Goal: Task Accomplishment & Management: Manage account settings

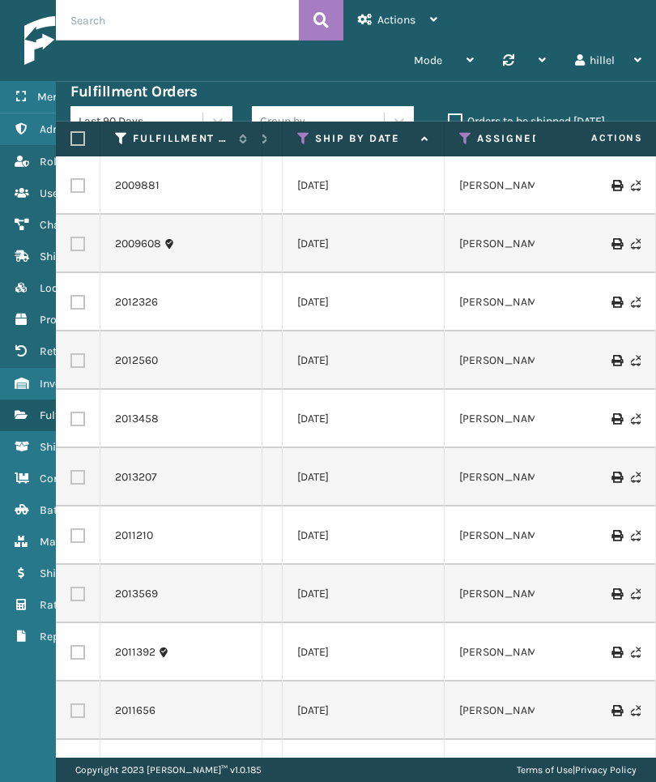
scroll to position [0, 374]
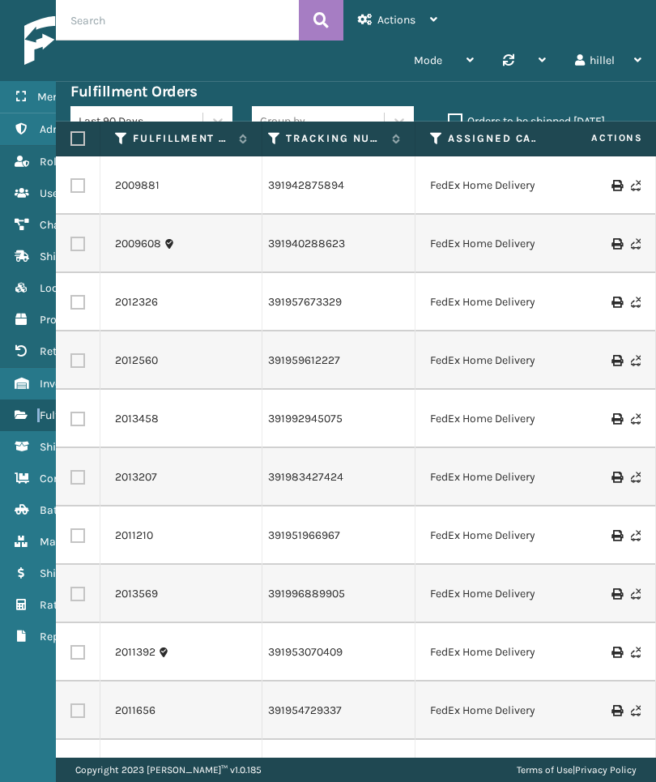
click at [572, 116] on label "Orders to be shipped [DATE]" at bounding box center [526, 121] width 157 height 14
click at [449, 116] on input "Orders to be shipped [DATE]" at bounding box center [448, 117] width 1 height 11
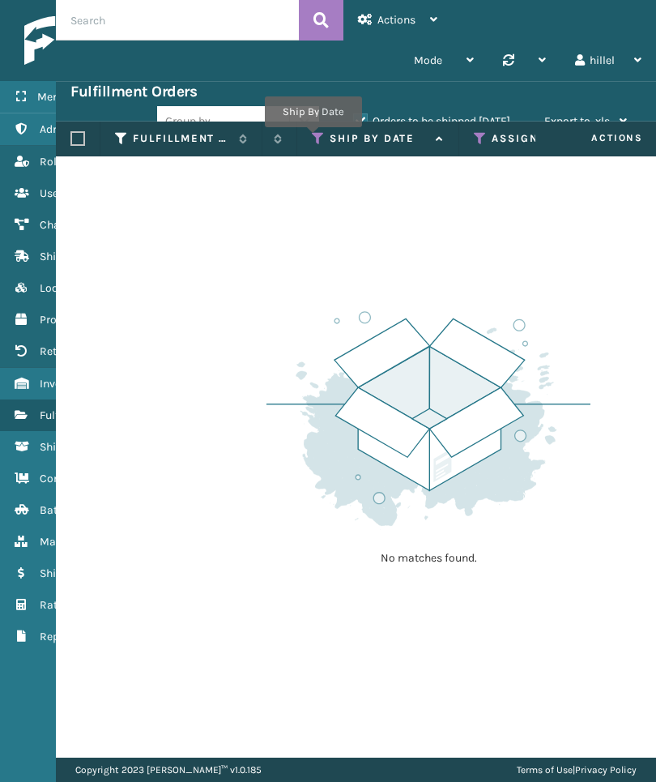
click at [313, 139] on icon at bounding box center [318, 138] width 13 height 15
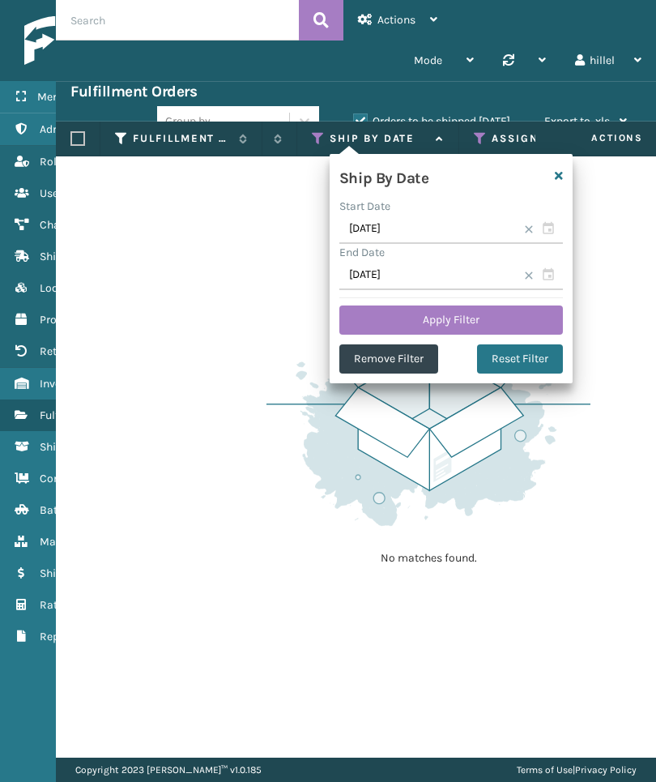
click at [390, 363] on button "Remove Filter" at bounding box center [389, 358] width 99 height 29
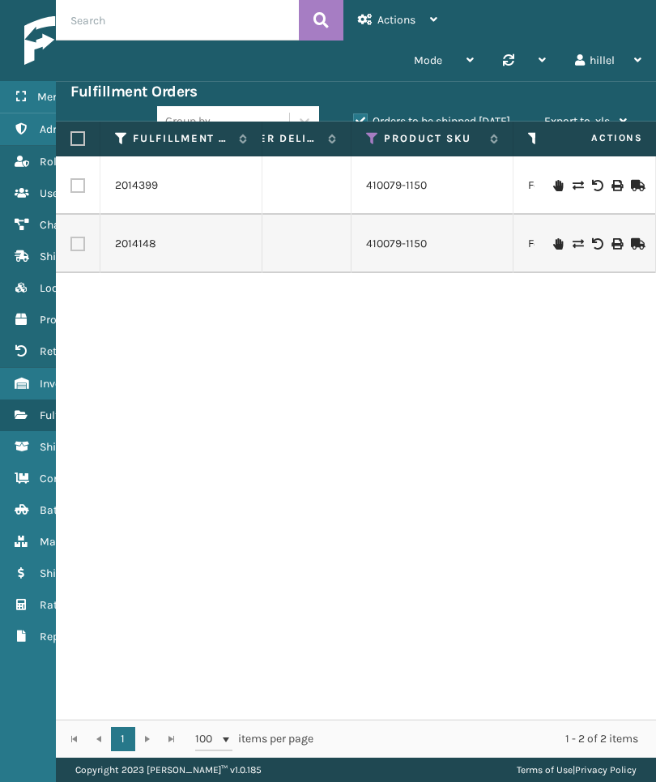
click at [370, 143] on icon at bounding box center [372, 138] width 13 height 15
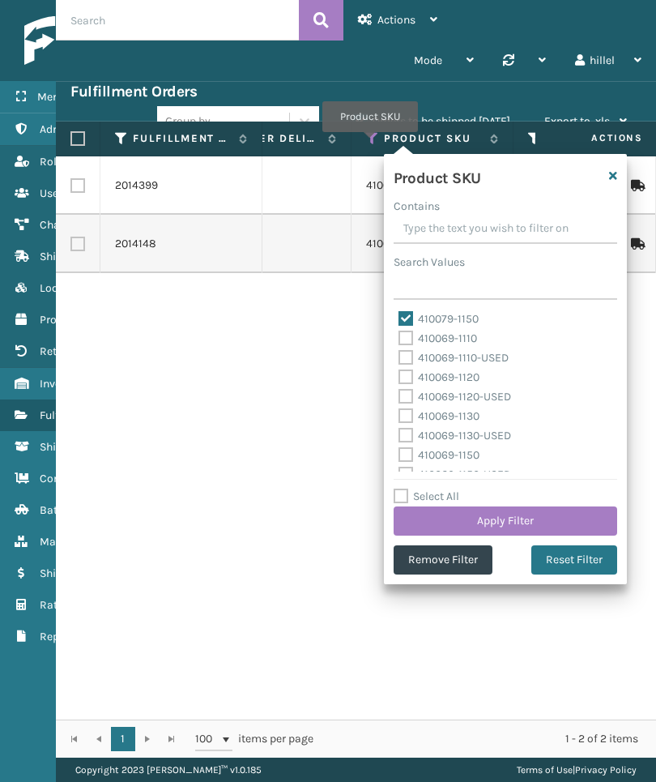
click at [464, 315] on label "410079-1150" at bounding box center [439, 319] width 80 height 14
click at [400, 315] on input "410079-1150" at bounding box center [399, 315] width 1 height 11
checkbox input "false"
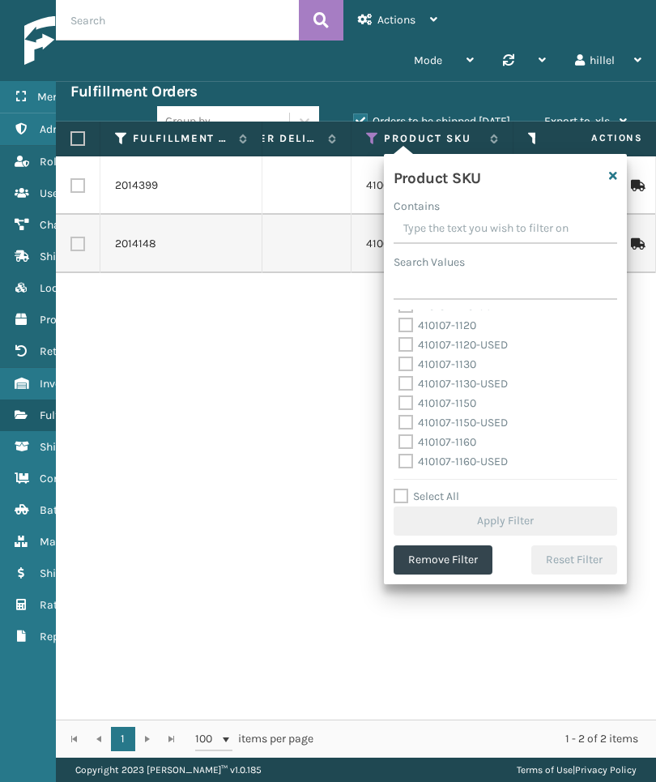
click at [439, 408] on label "410107-1150" at bounding box center [438, 403] width 78 height 14
click at [400, 404] on input "410107-1150" at bounding box center [399, 399] width 1 height 11
checkbox input "true"
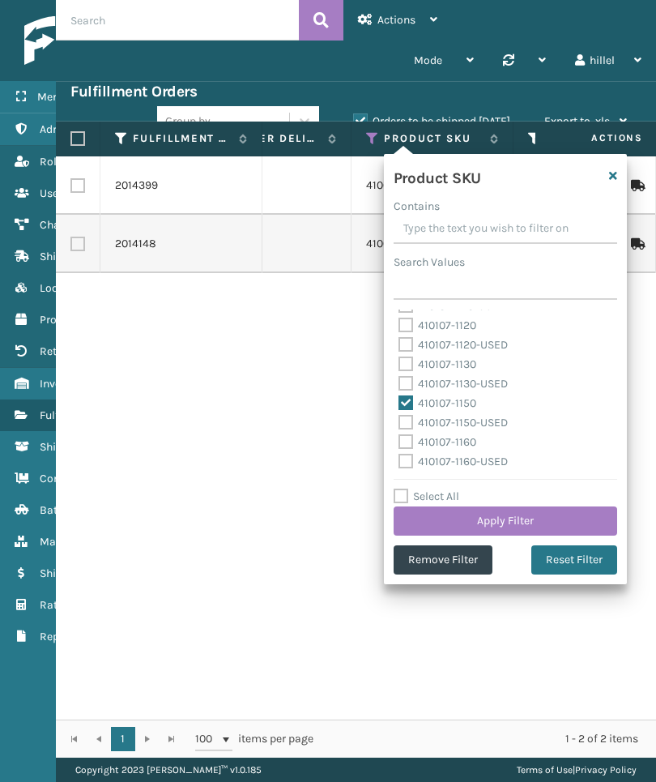
click at [549, 533] on button "Apply Filter" at bounding box center [506, 521] width 224 height 29
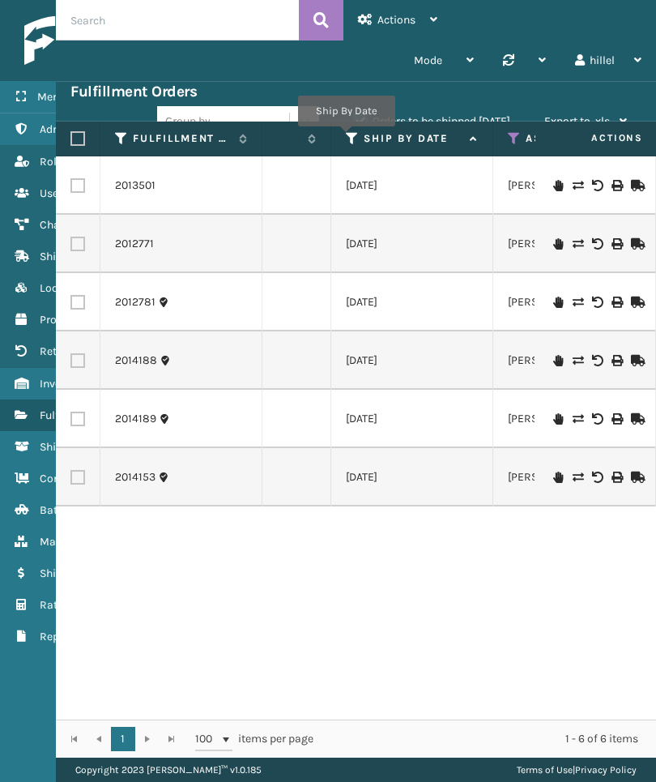
click at [346, 138] on icon at bounding box center [352, 138] width 13 height 15
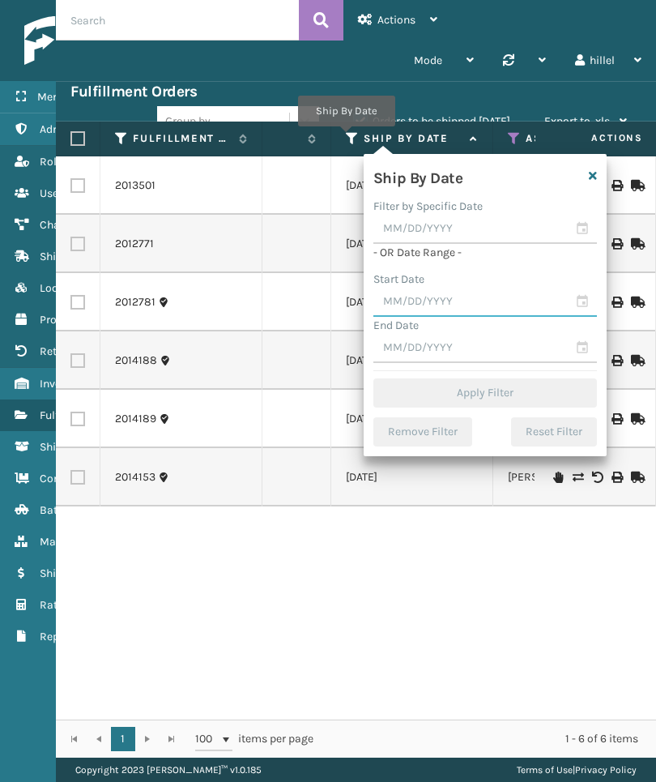
click at [477, 306] on input "text" at bounding box center [486, 302] width 224 height 29
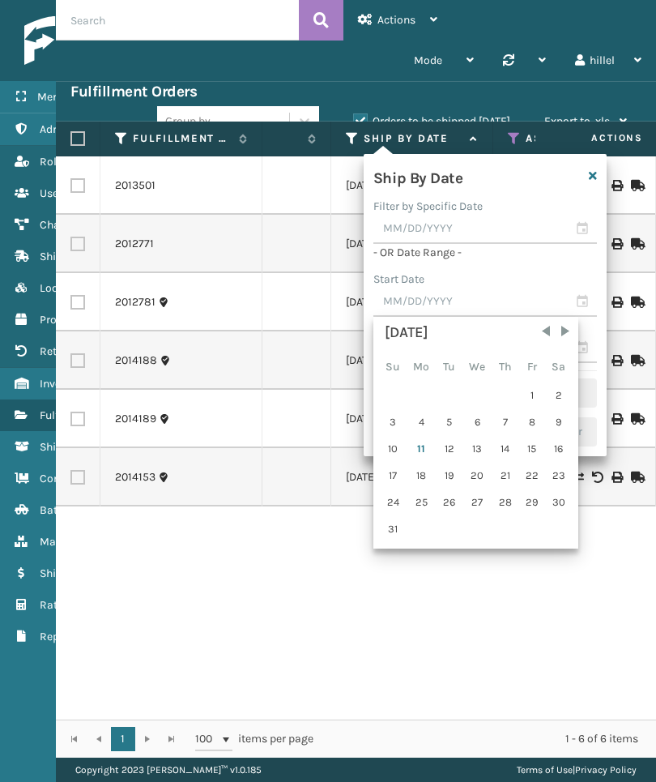
click at [522, 419] on div "8" at bounding box center [532, 422] width 24 height 24
type input "[DATE]"
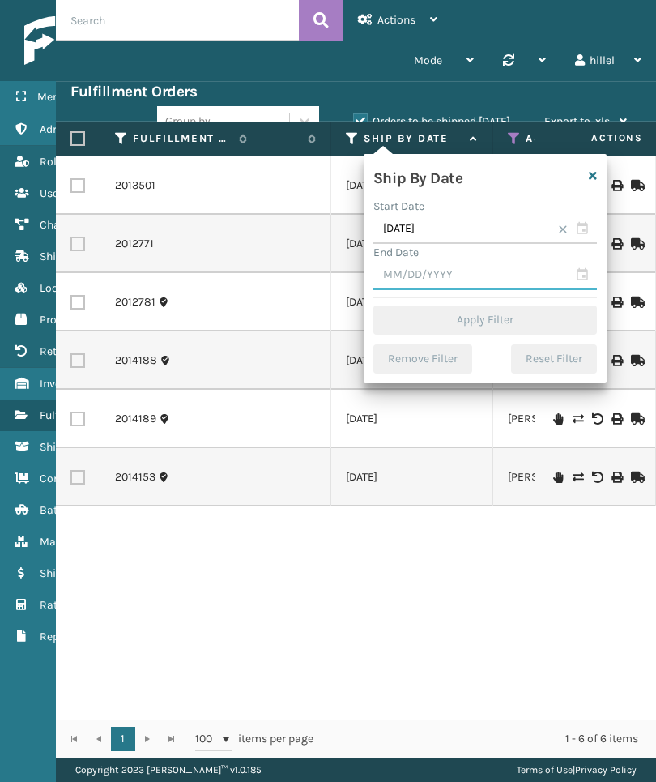
click at [532, 267] on input "text" at bounding box center [486, 275] width 224 height 29
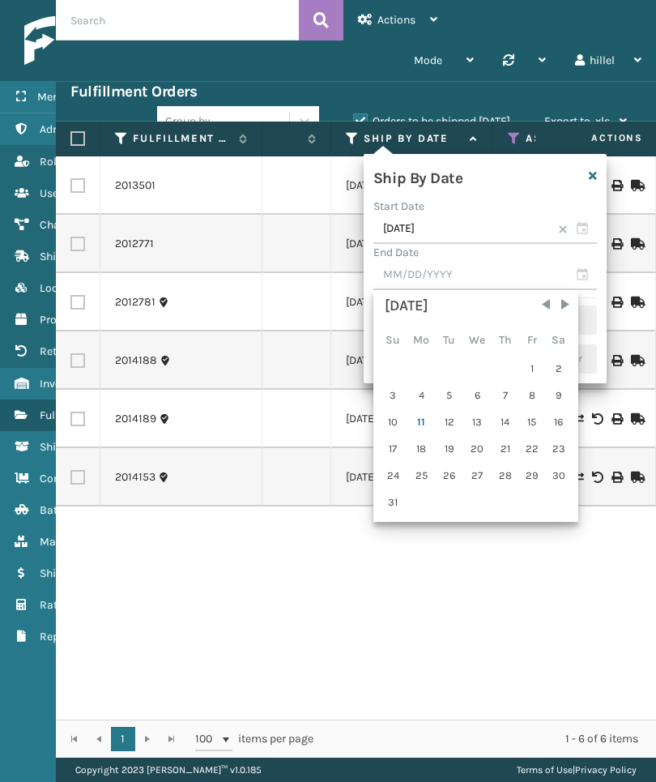
click at [423, 423] on div "11" at bounding box center [421, 422] width 27 height 24
type input "[DATE]"
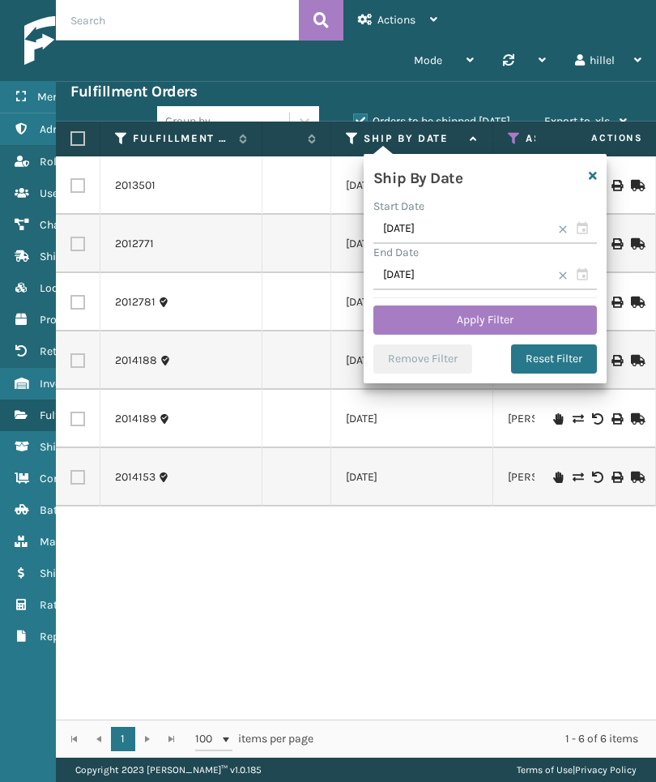
click at [543, 310] on button "Apply Filter" at bounding box center [486, 320] width 224 height 29
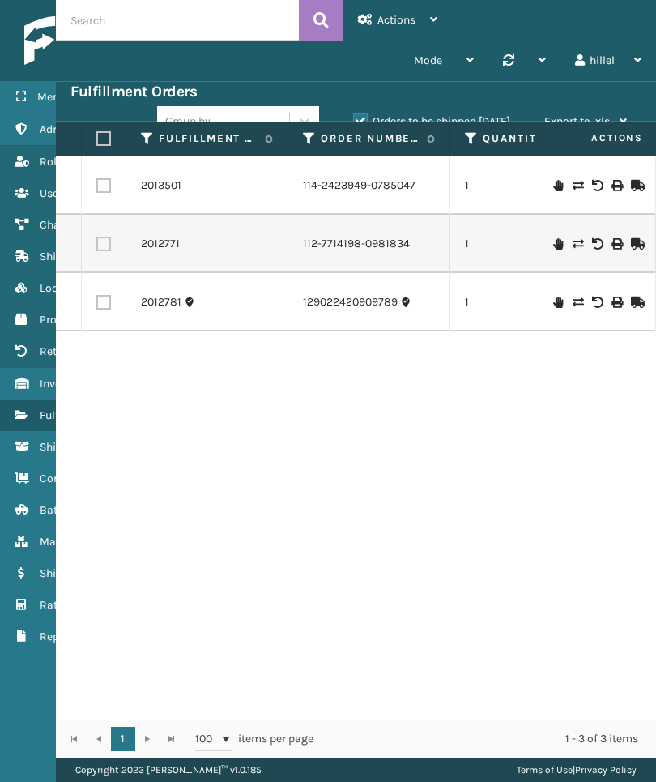
click at [488, 121] on label "Orders to be shipped [DATE]" at bounding box center [431, 121] width 157 height 14
click at [354, 121] on input "Orders to be shipped [DATE]" at bounding box center [353, 117] width 1 height 11
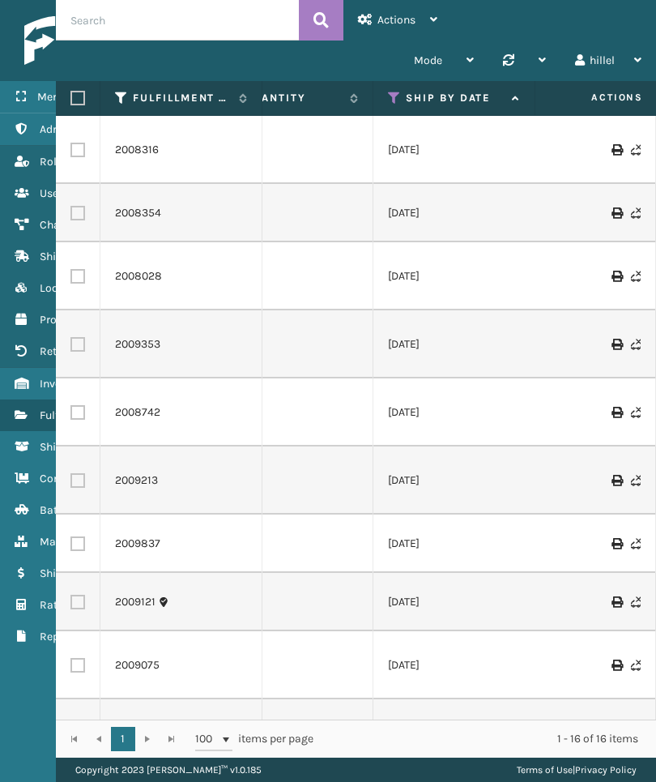
click at [385, 102] on th "Ship By Date" at bounding box center [455, 98] width 162 height 35
click at [398, 99] on icon at bounding box center [394, 98] width 13 height 15
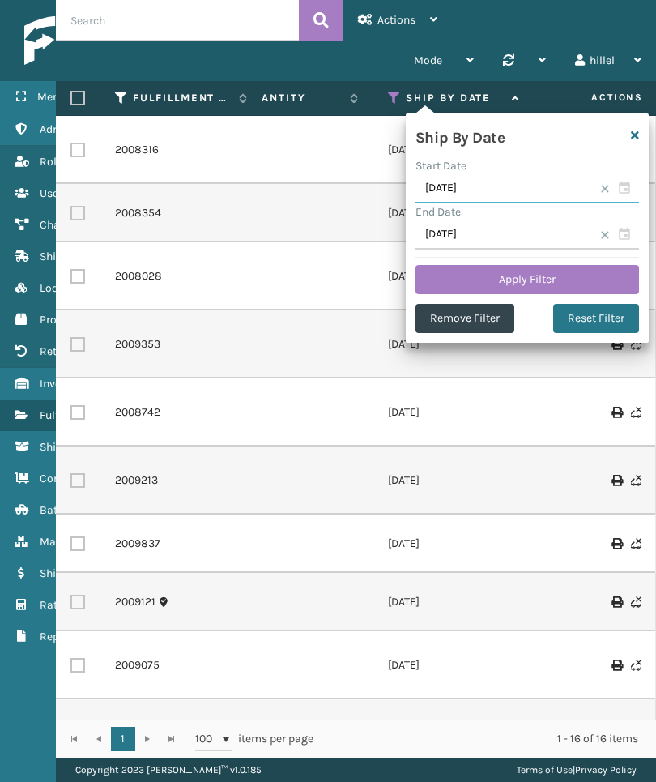
click at [515, 180] on input "[DATE]" at bounding box center [528, 188] width 224 height 29
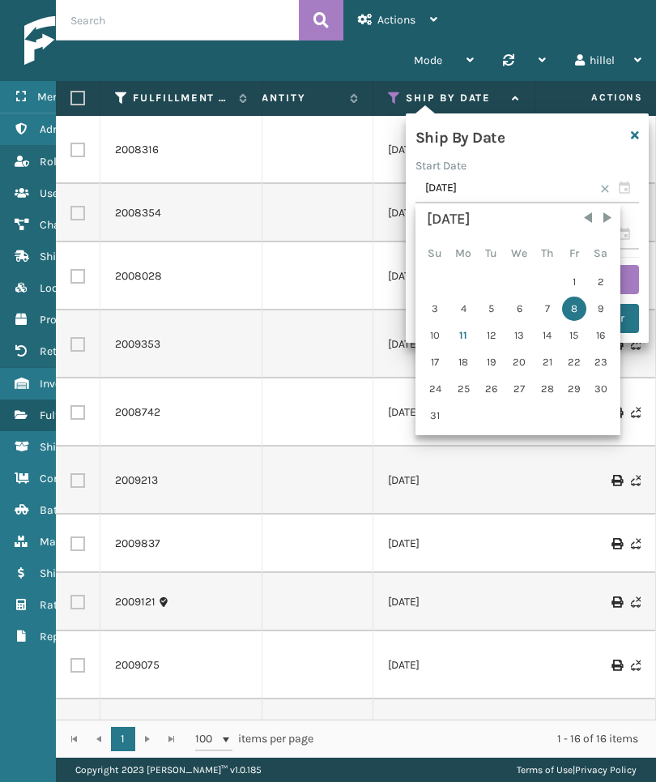
click at [601, 302] on div "9" at bounding box center [601, 309] width 24 height 24
type input "[DATE]"
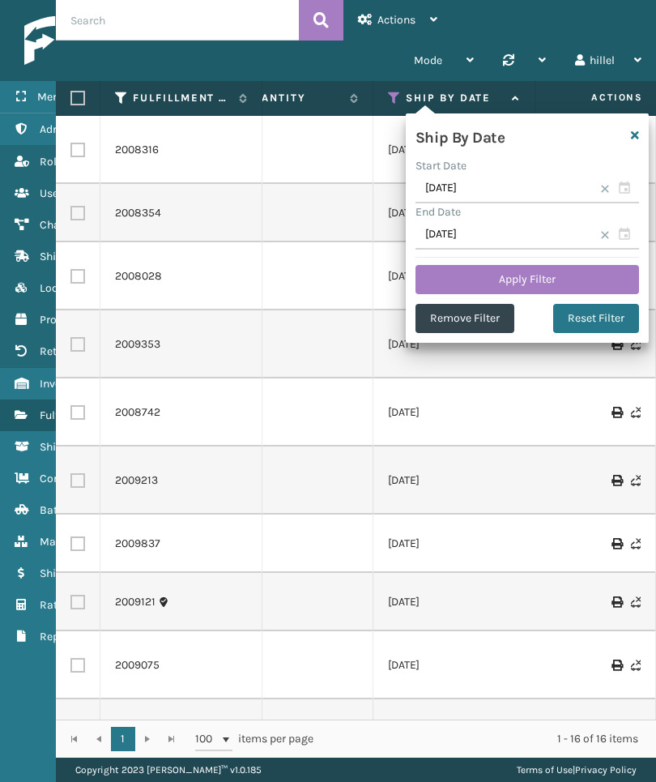
click at [588, 285] on button "Apply Filter" at bounding box center [528, 279] width 224 height 29
